Goal: Information Seeking & Learning: Learn about a topic

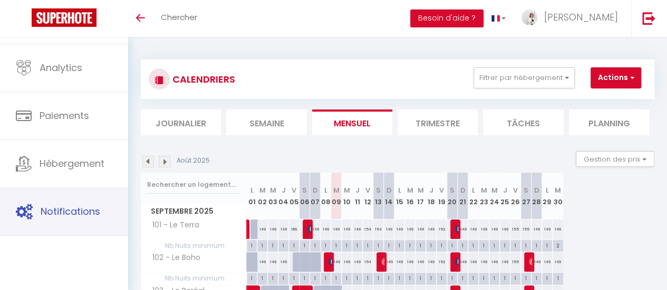
scroll to position [79, 0]
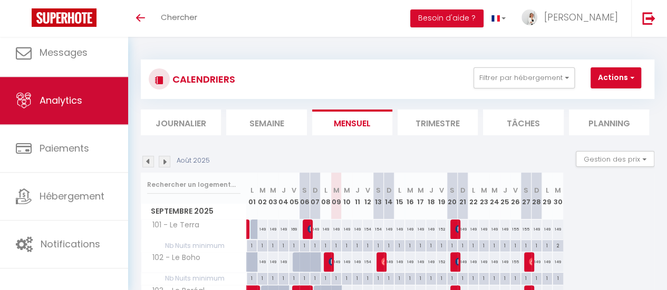
click at [77, 100] on span "Analytics" at bounding box center [61, 100] width 43 height 13
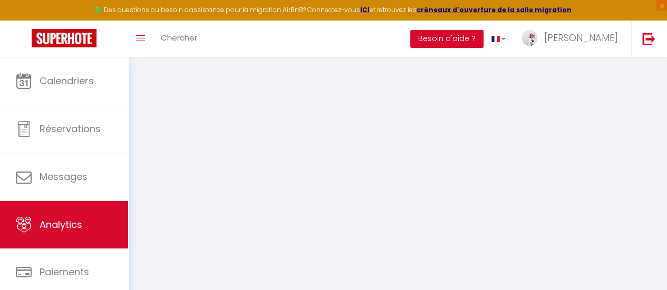
select select "2025"
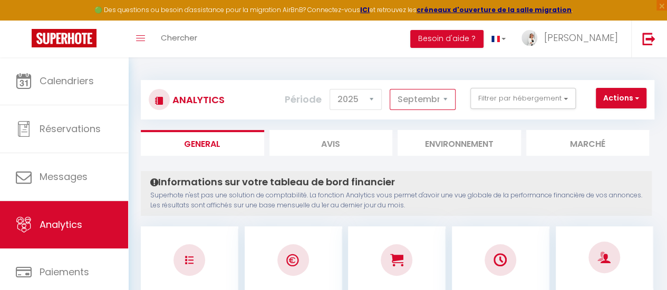
click at [447, 108] on select "[PERSON_NAME] Mars [PERSON_NAME] Juin Juillet Août Septembre Octobre Novembre D…" at bounding box center [422, 99] width 66 height 21
select select "7"
click at [390, 89] on select "[PERSON_NAME] Mars [PERSON_NAME] Juin Juillet Août Septembre Octobre Novembre D…" at bounding box center [422, 99] width 66 height 21
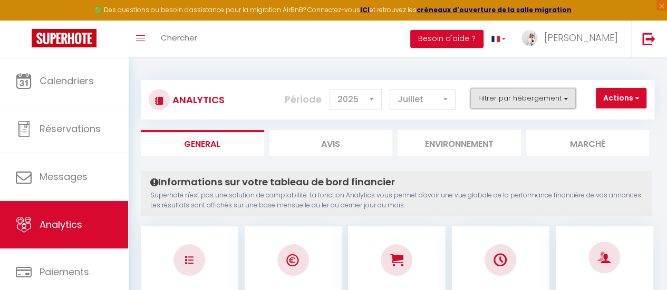
click at [527, 98] on button "Filtrer par hébergement" at bounding box center [522, 98] width 105 height 21
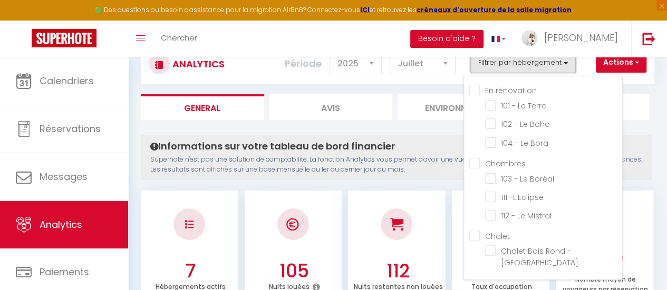
scroll to position [53, 0]
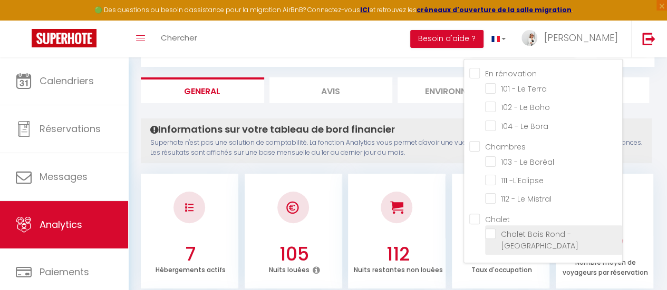
click at [495, 234] on Orford "checkbox" at bounding box center [553, 234] width 137 height 11
checkbox Orford "true"
checkbox Terra "false"
checkbox Boho "false"
checkbox Bora "false"
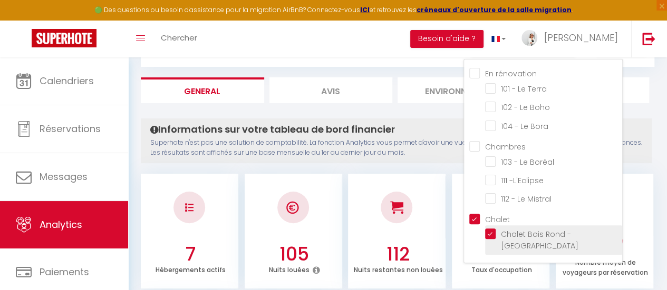
checkbox Boréal "false"
checkbox -L\'Eclipse "false"
checkbox Mistral "false"
checkbox input "true"
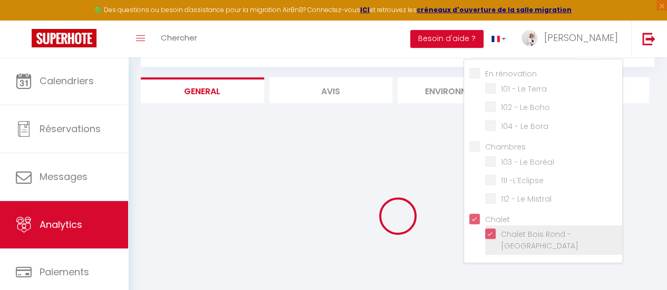
checkbox Terra "false"
checkbox Boho "false"
checkbox Bora "false"
checkbox Boréal "false"
checkbox -L\'Eclipse "false"
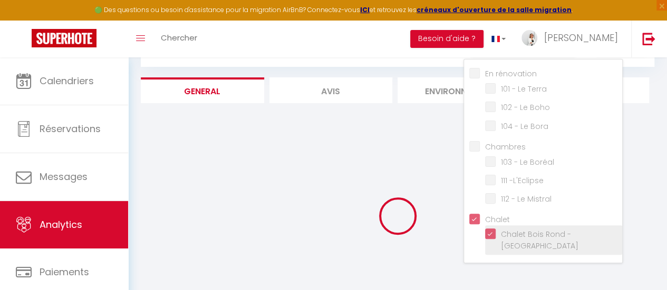
checkbox Mistral "false"
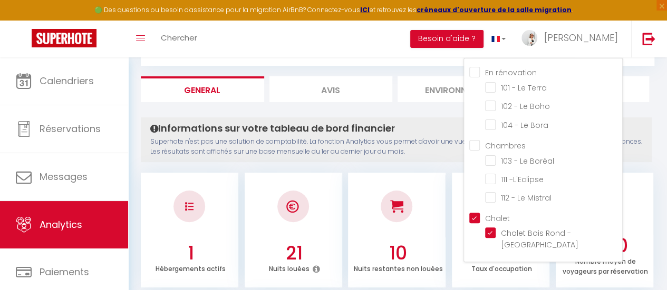
scroll to position [0, 0]
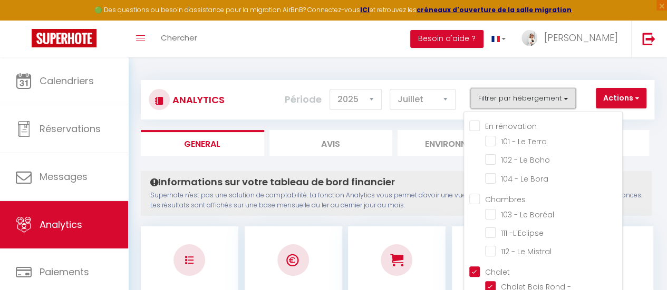
click at [557, 101] on button "Filtrer par hébergement" at bounding box center [522, 98] width 105 height 21
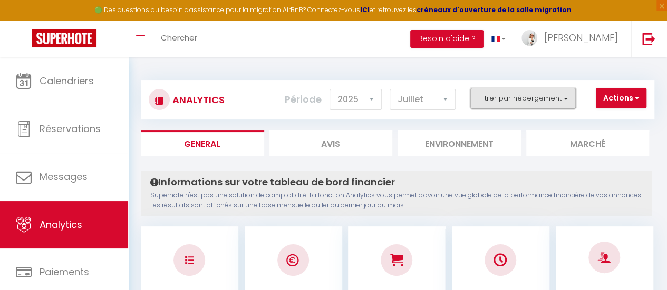
click at [562, 90] on button "Filtrer par hébergement" at bounding box center [522, 98] width 105 height 21
